Goal: Task Accomplishment & Management: Complete application form

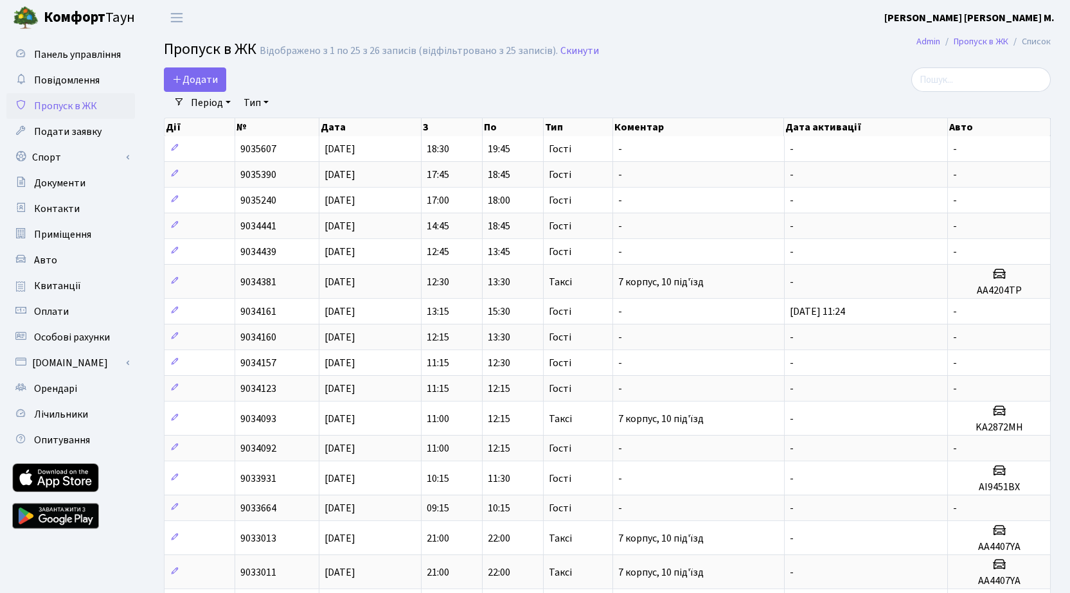
select select "25"
drag, startPoint x: 205, startPoint y: 81, endPoint x: 229, endPoint y: 103, distance: 32.3
click at [205, 82] on span "Додати" at bounding box center [195, 80] width 46 height 14
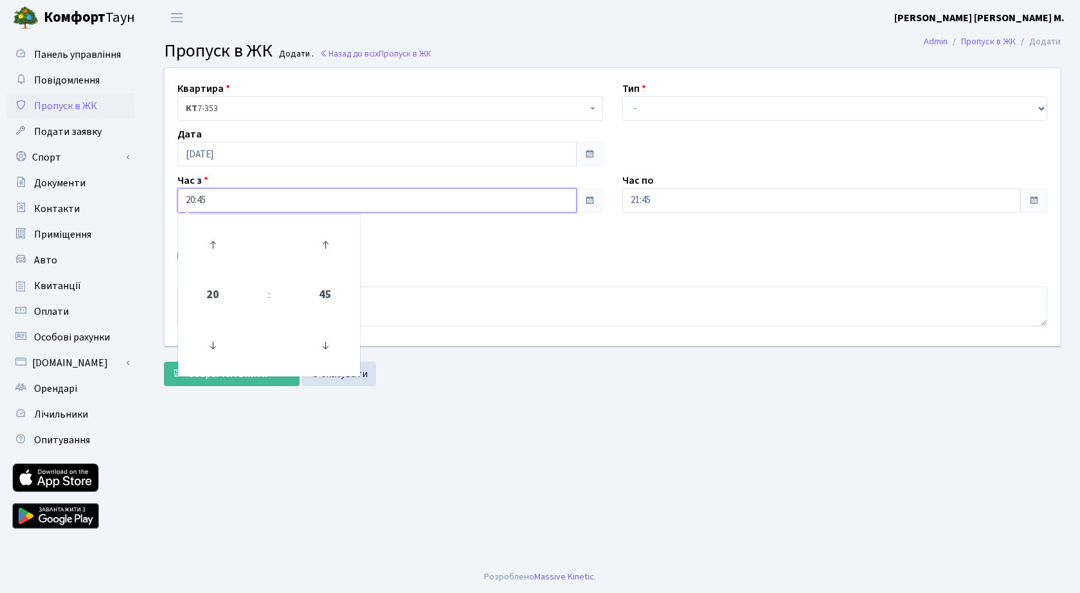
click at [216, 197] on input "20:45" at bounding box center [376, 200] width 399 height 24
click at [211, 241] on icon at bounding box center [212, 245] width 35 height 35
click at [212, 240] on icon at bounding box center [212, 245] width 35 height 35
click at [212, 239] on icon at bounding box center [212, 245] width 35 height 35
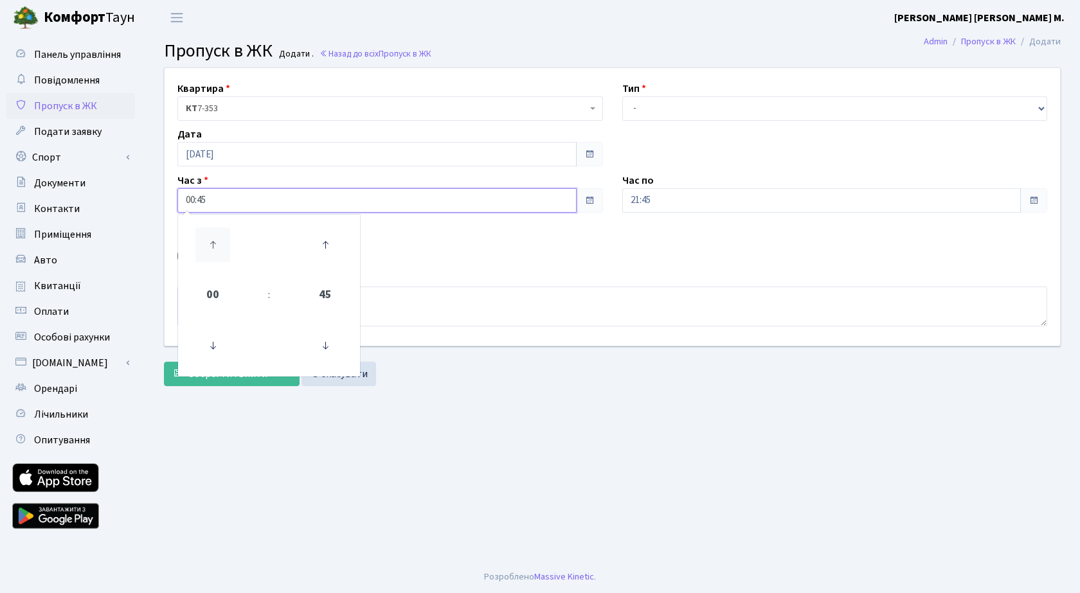
click at [215, 238] on icon at bounding box center [212, 245] width 35 height 35
click at [212, 246] on icon at bounding box center [212, 245] width 35 height 35
click at [212, 243] on icon at bounding box center [212, 245] width 35 height 35
click at [211, 242] on icon at bounding box center [212, 245] width 35 height 35
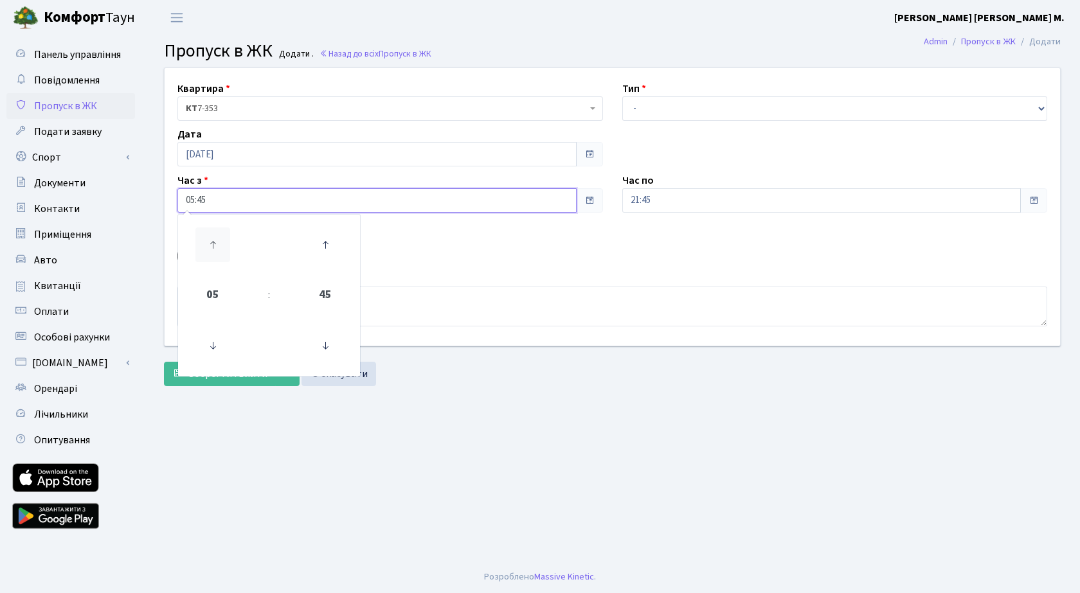
click at [208, 239] on icon at bounding box center [212, 245] width 35 height 35
click at [208, 241] on icon at bounding box center [212, 245] width 35 height 35
drag, startPoint x: 328, startPoint y: 348, endPoint x: 411, endPoint y: 323, distance: 86.6
click at [329, 347] on icon at bounding box center [325, 346] width 35 height 35
type input "07:30"
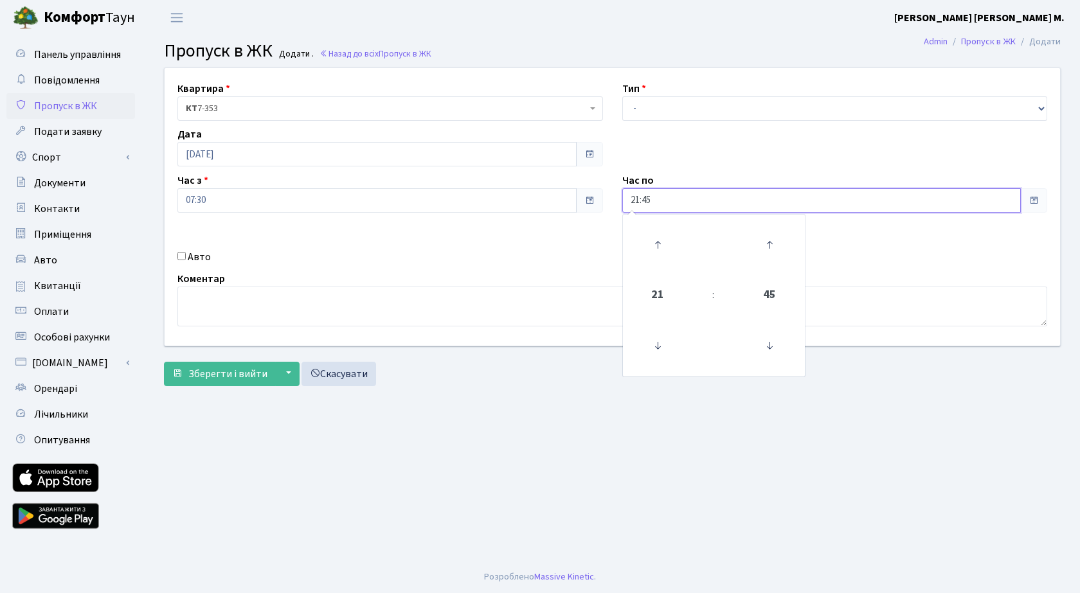
click at [683, 201] on input "21:45" at bounding box center [821, 200] width 399 height 24
click at [662, 244] on icon at bounding box center [657, 245] width 35 height 35
click at [660, 246] on icon at bounding box center [657, 245] width 35 height 35
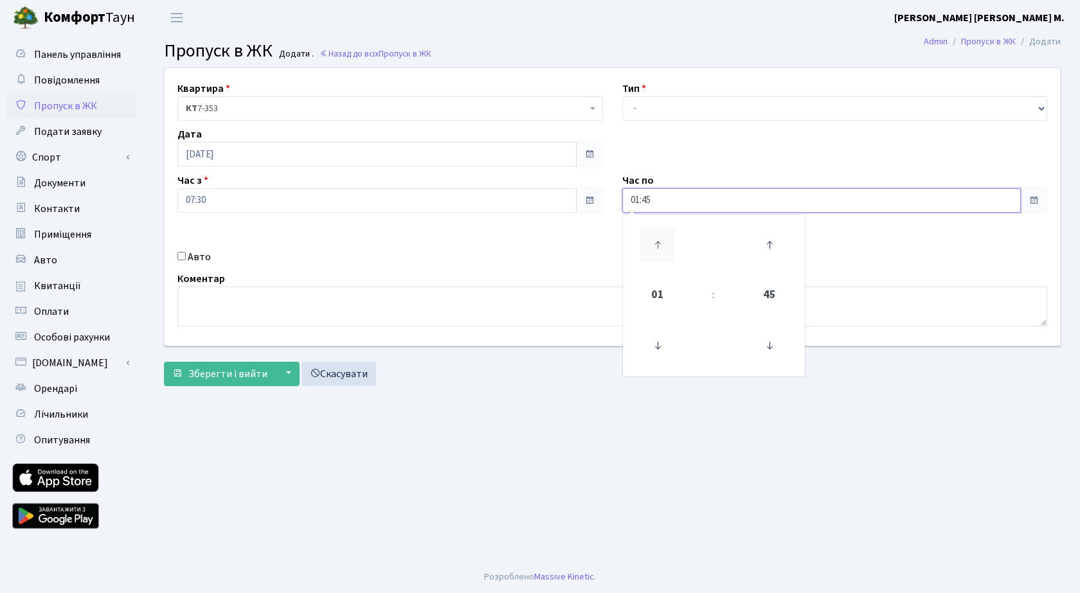
click at [660, 246] on icon at bounding box center [657, 245] width 35 height 35
click at [660, 245] on icon at bounding box center [657, 245] width 35 height 35
click at [660, 244] on icon at bounding box center [657, 245] width 35 height 35
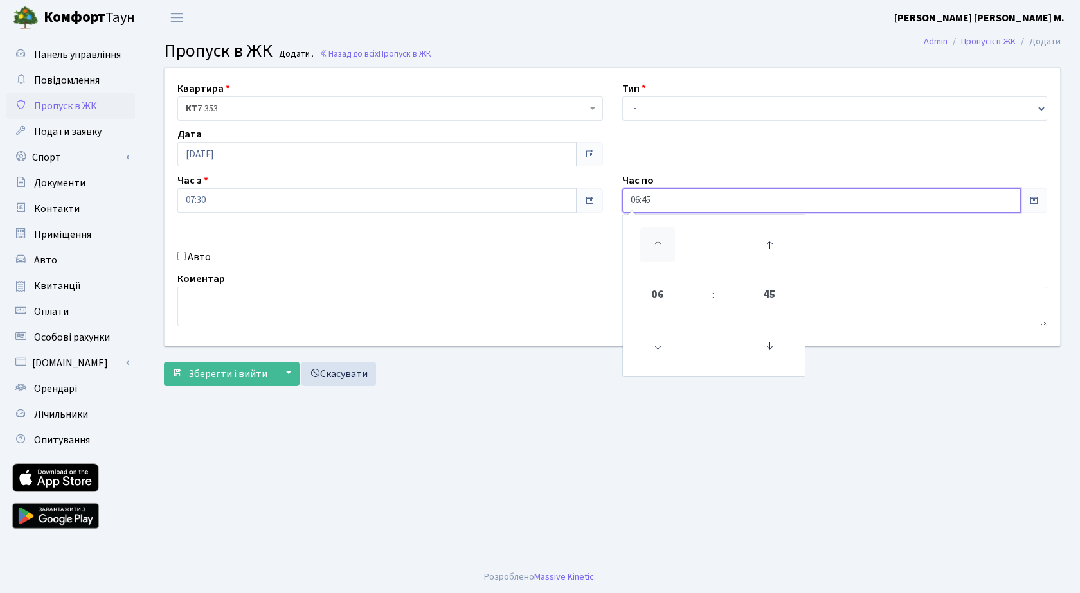
click at [660, 244] on icon at bounding box center [657, 245] width 35 height 35
type input "08:45"
click at [249, 147] on input "[DATE]" at bounding box center [376, 154] width 399 height 24
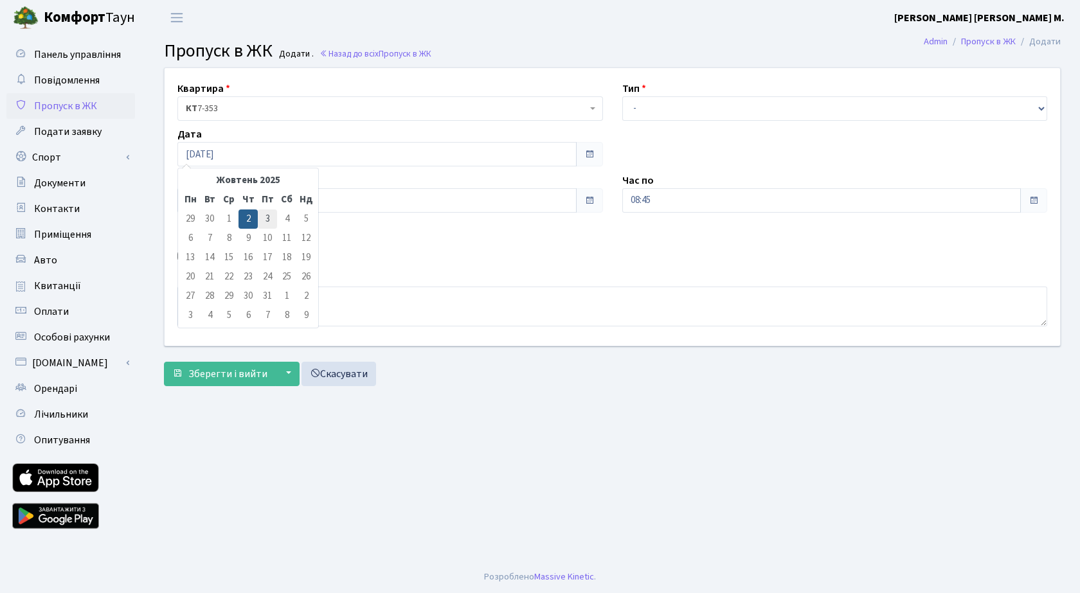
drag, startPoint x: 267, startPoint y: 220, endPoint x: 257, endPoint y: 292, distance: 72.7
click at [267, 221] on td "3" at bounding box center [267, 219] width 19 height 19
type input "03.10.2025"
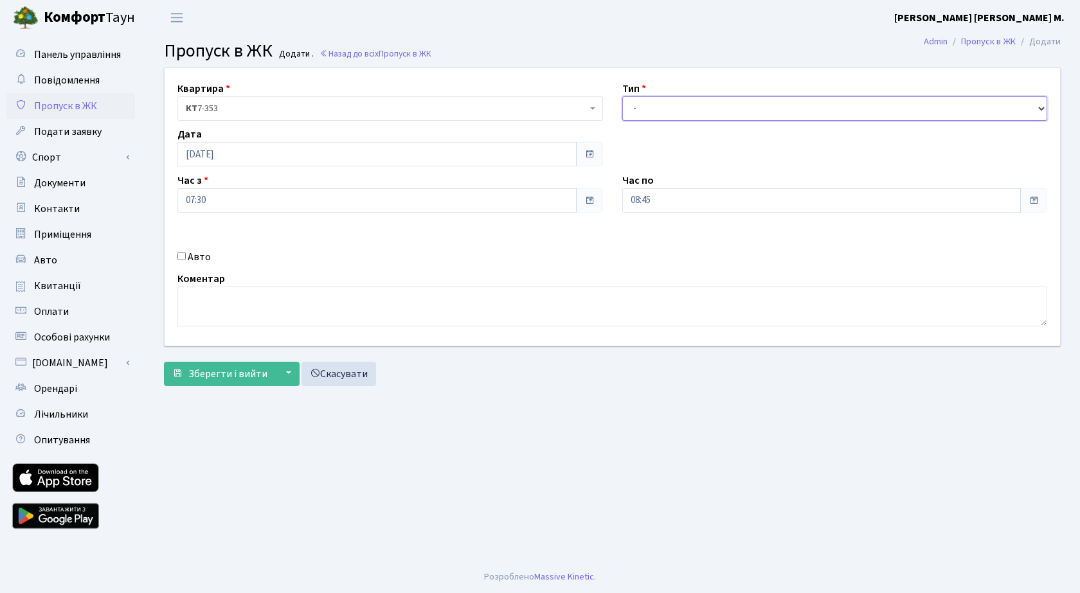
click at [650, 113] on select "- Доставка Таксі Гості Сервіс" at bounding box center [835, 108] width 426 height 24
select select "3"
click at [622, 96] on select "- Доставка Таксі Гості Сервіс" at bounding box center [835, 108] width 426 height 24
click at [215, 379] on span "Зберегти і вийти" at bounding box center [227, 374] width 79 height 14
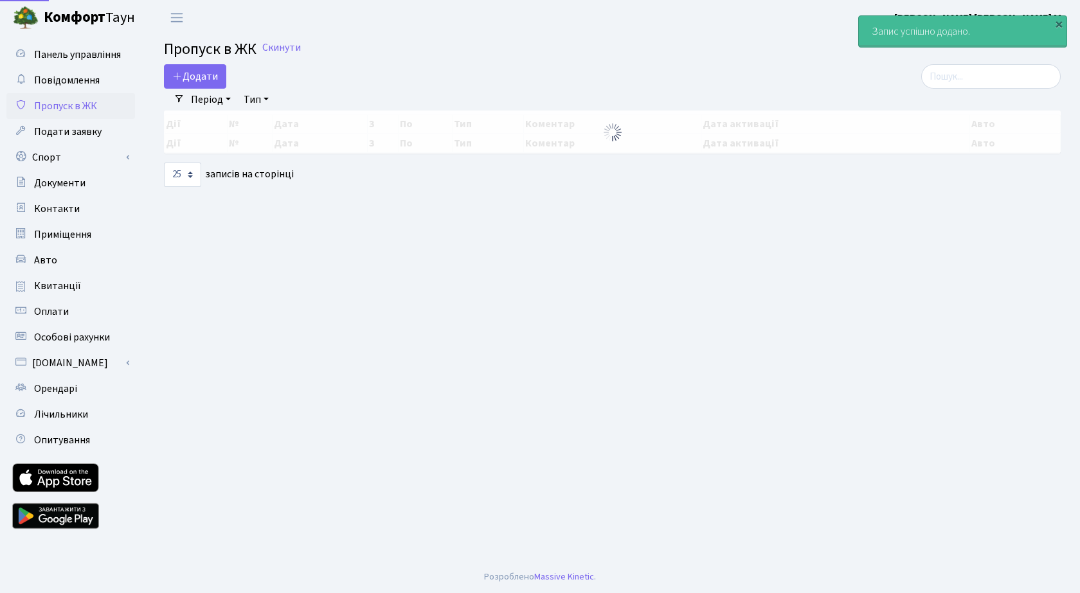
select select "25"
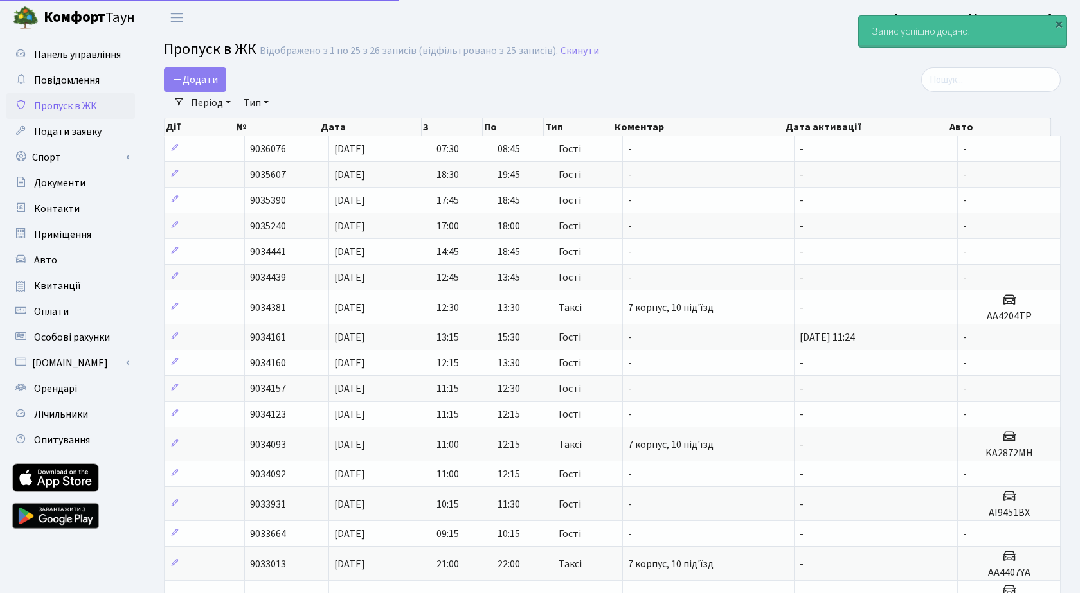
select select "25"
